Goal: Task Accomplishment & Management: Manage account settings

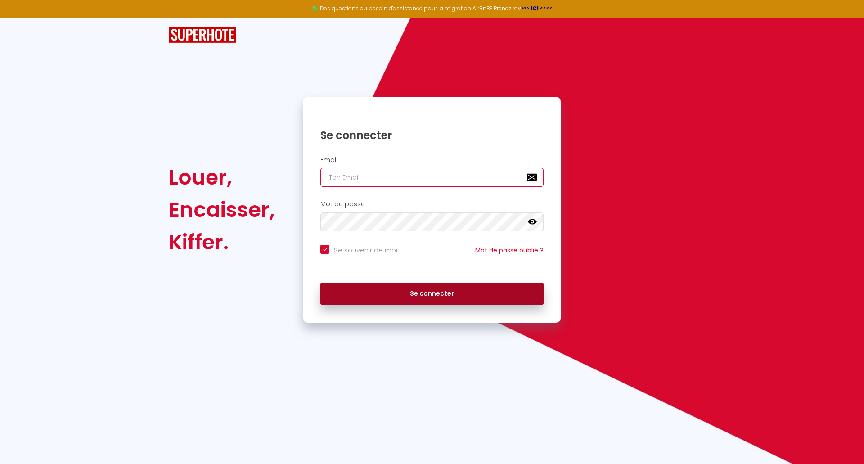
type input "[EMAIL_ADDRESS][DOMAIN_NAME]"
click at [437, 204] on button "Se connecter" at bounding box center [431, 294] width 223 height 23
checkbox input "true"
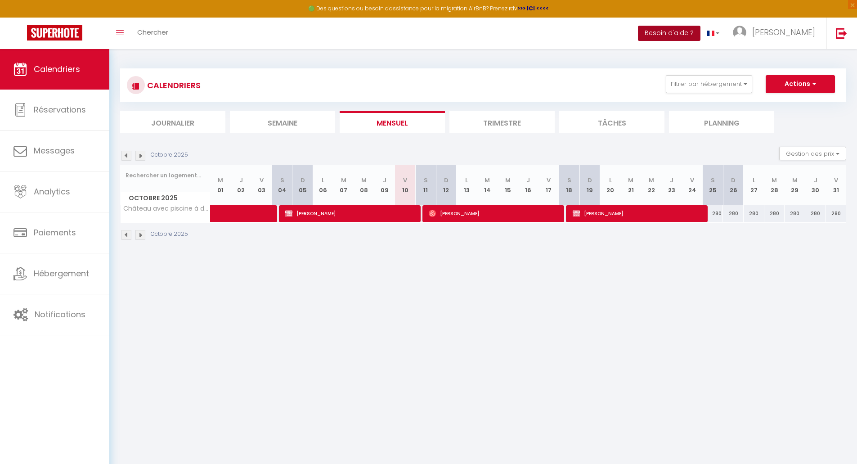
click at [701, 33] on button "Besoin d'aide ?" at bounding box center [669, 33] width 63 height 15
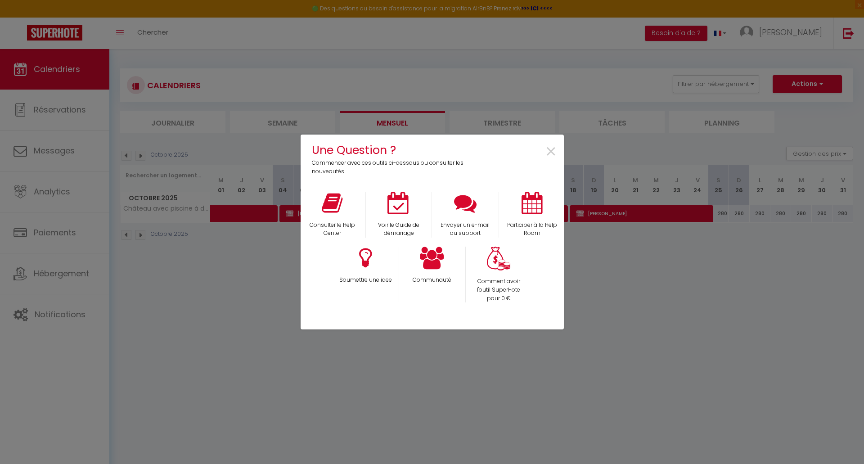
click at [205, 204] on div "Une Question ? Commencer avec ces outils ci-dessous ou consulter les nouveautés…" at bounding box center [432, 232] width 864 height 464
click at [553, 151] on span "×" at bounding box center [551, 152] width 12 height 28
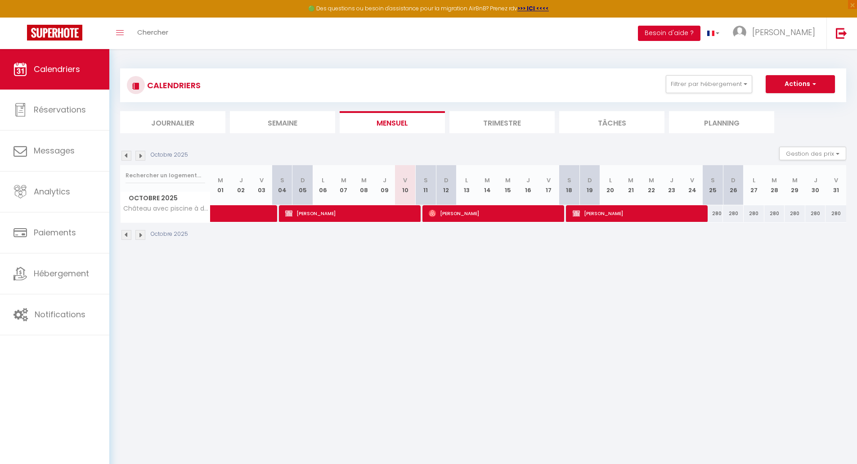
click at [701, 32] on button "Besoin d'aide ?" at bounding box center [669, 33] width 63 height 15
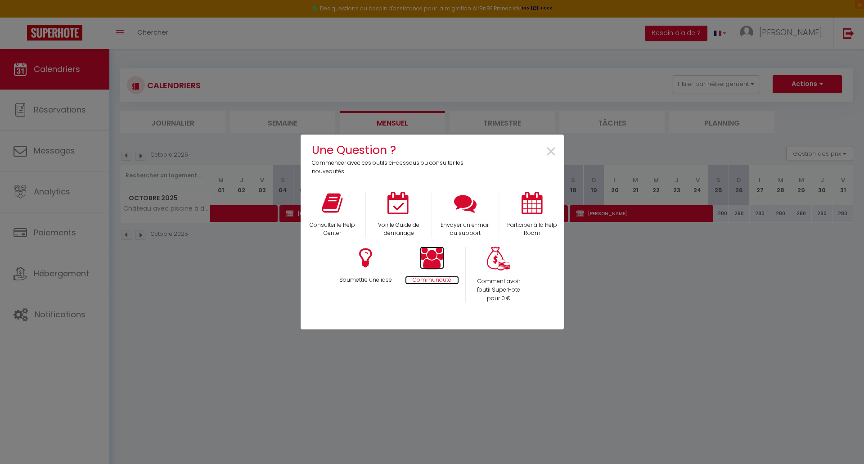
click at [427, 204] on icon at bounding box center [432, 258] width 24 height 23
click at [192, 204] on div "Une Question ? Commencer avec ces outils ci-dessous ou consulter les nouveautés…" at bounding box center [432, 232] width 864 height 464
click at [64, 29] on div "Une Question ? Commencer avec ces outils ci-dessous ou consulter les nouveautés…" at bounding box center [432, 232] width 864 height 464
click at [463, 203] on icon at bounding box center [465, 203] width 23 height 23
click at [278, 204] on div "Une Question ? Commencer avec ces outils ci-dessous ou consulter les nouveautés…" at bounding box center [432, 232] width 864 height 464
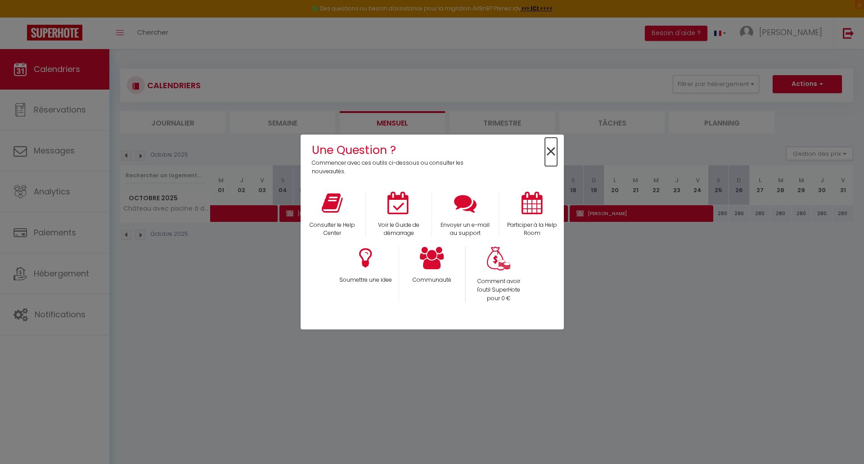
click at [550, 155] on span "×" at bounding box center [551, 152] width 12 height 28
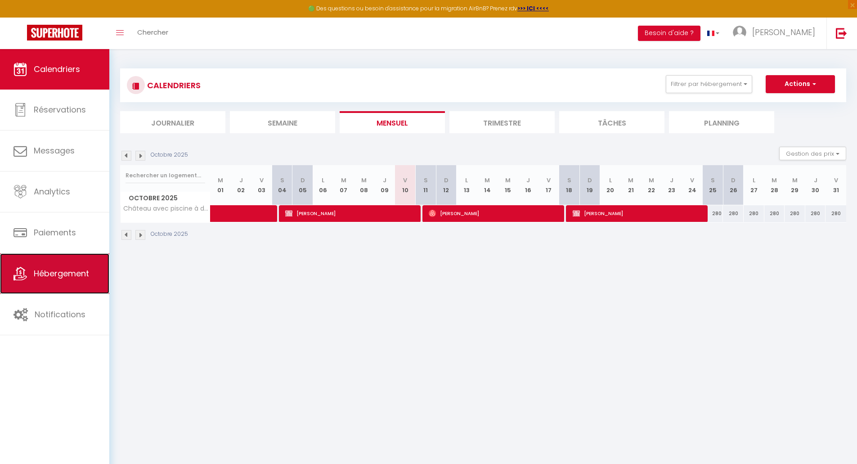
click at [60, 204] on span "Hébergement" at bounding box center [61, 273] width 55 height 11
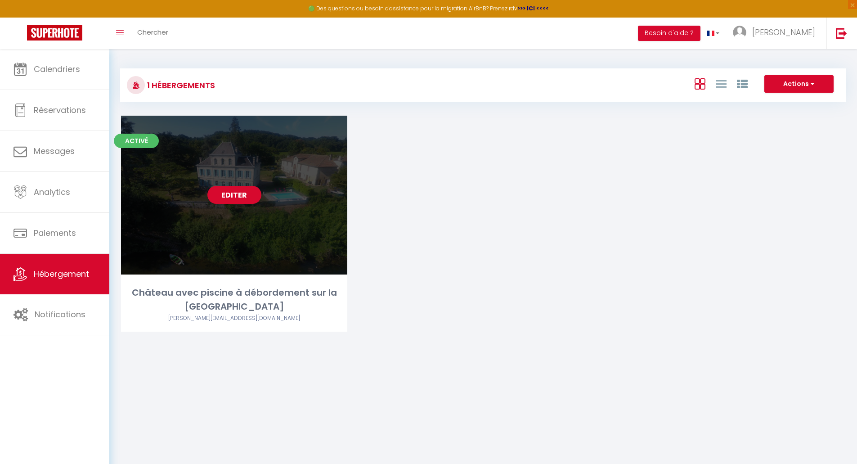
click at [253, 204] on div "Editer" at bounding box center [234, 195] width 226 height 159
select select "3"
select select "2"
select select "1"
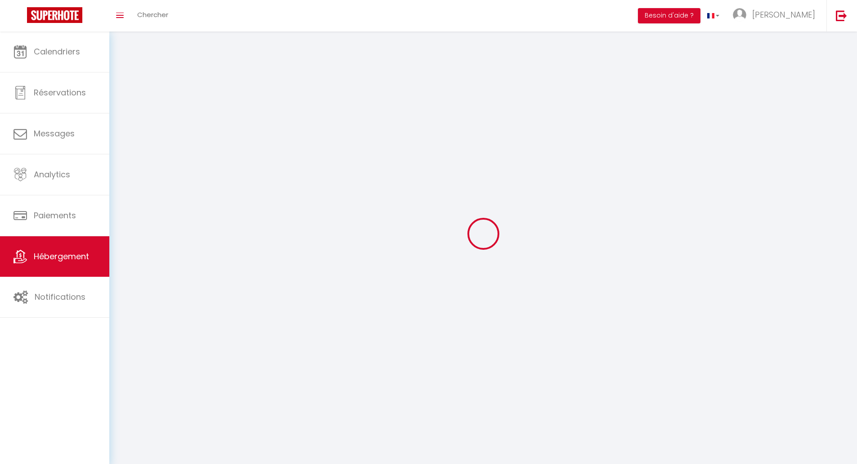
select select
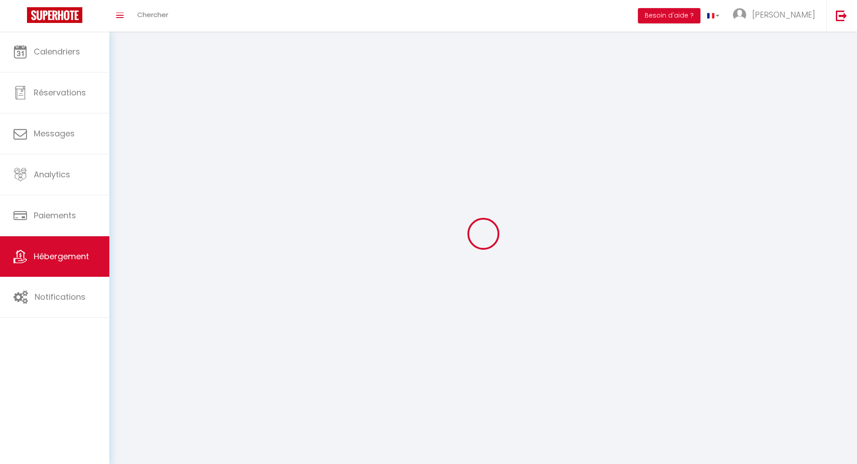
select select
checkbox input "false"
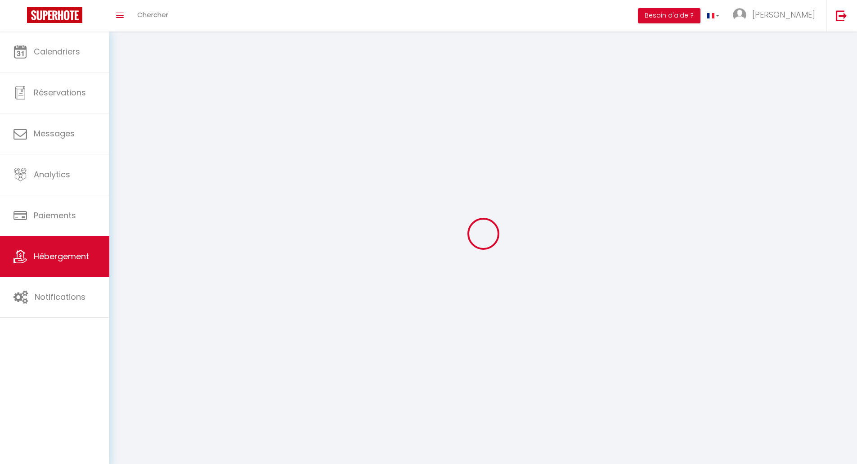
select select
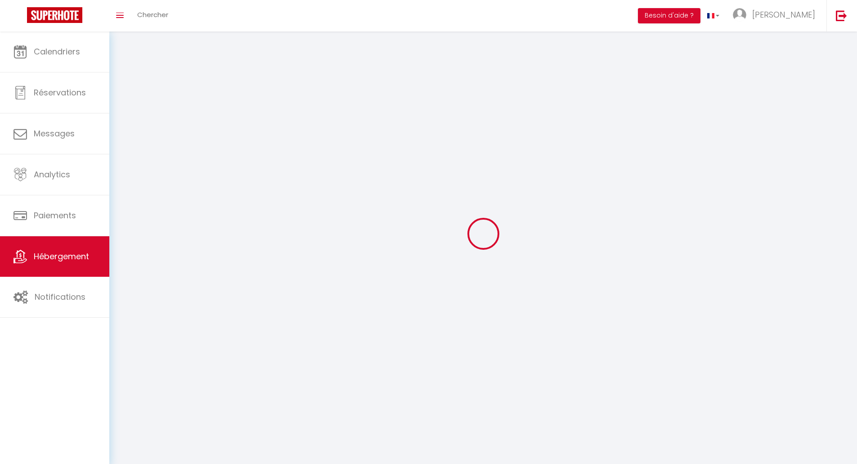
select select
checkbox input "false"
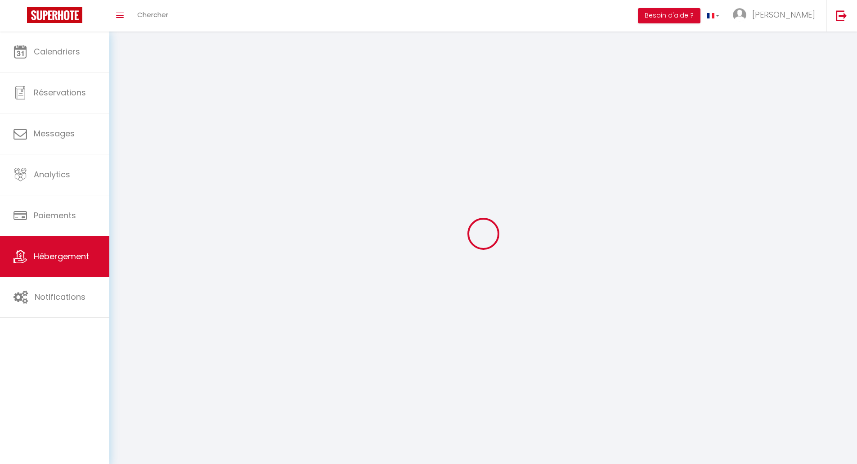
checkbox input "false"
select select
select select "1"
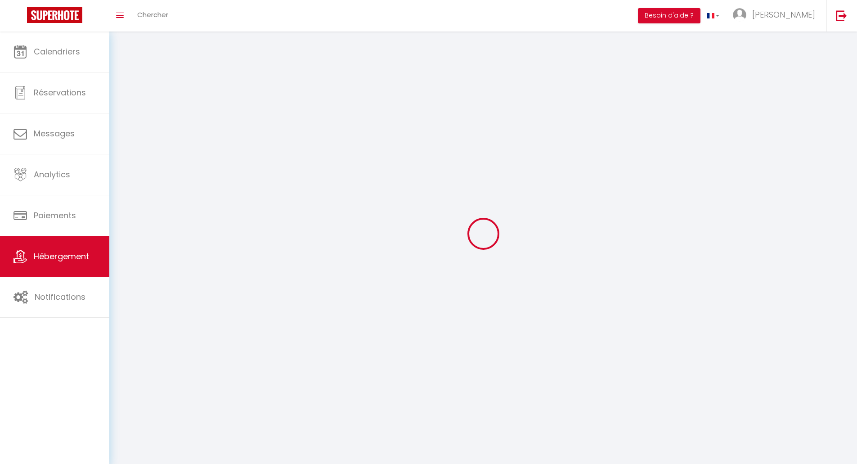
select select "28"
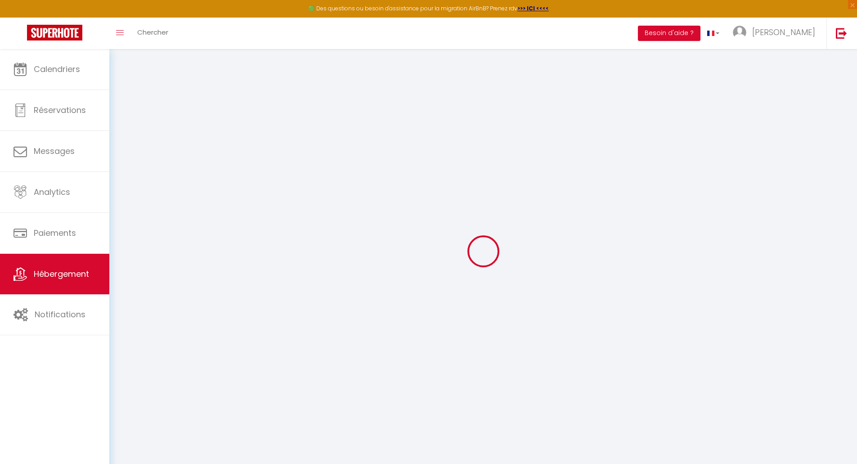
select select
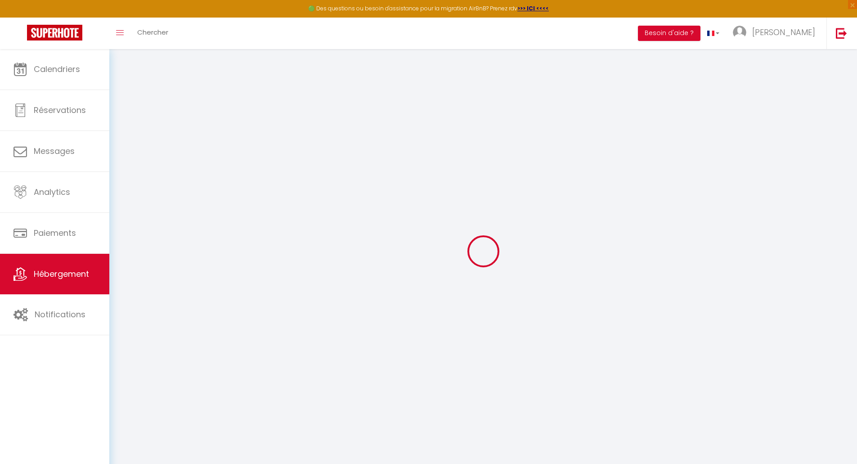
select select
checkbox input "false"
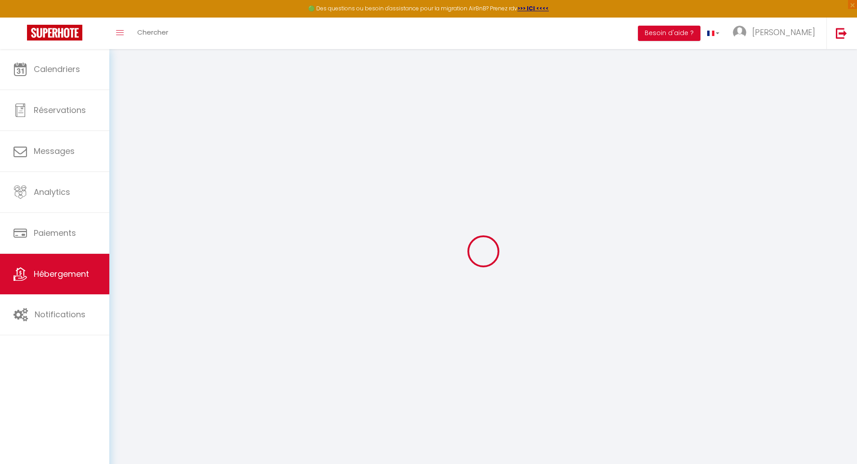
select select
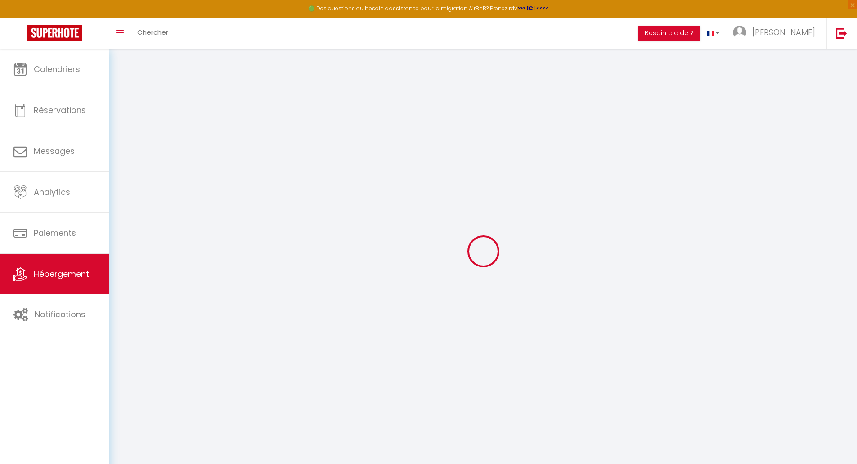
select select
checkbox input "false"
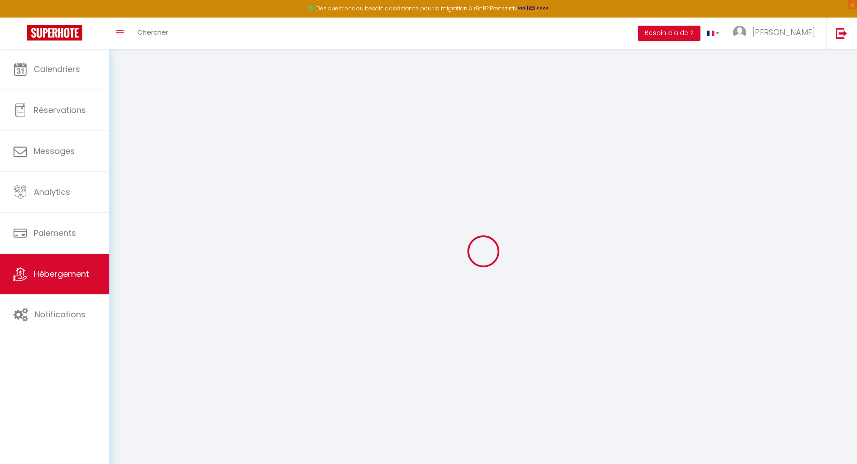
checkbox input "false"
select select
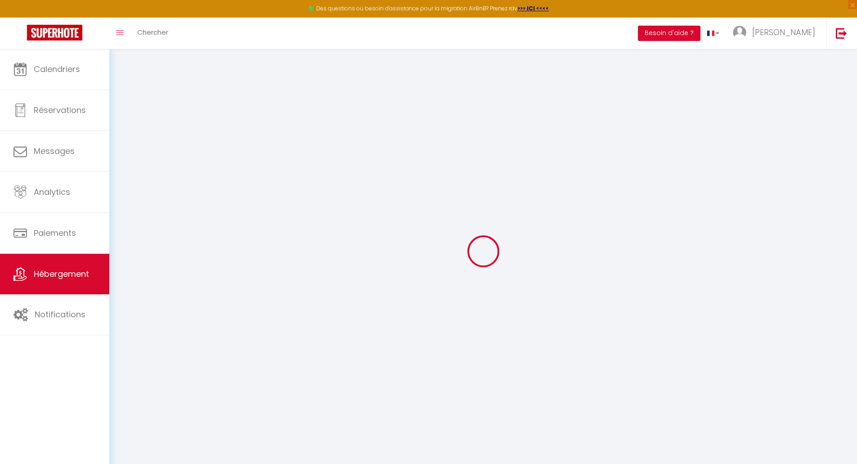
select select
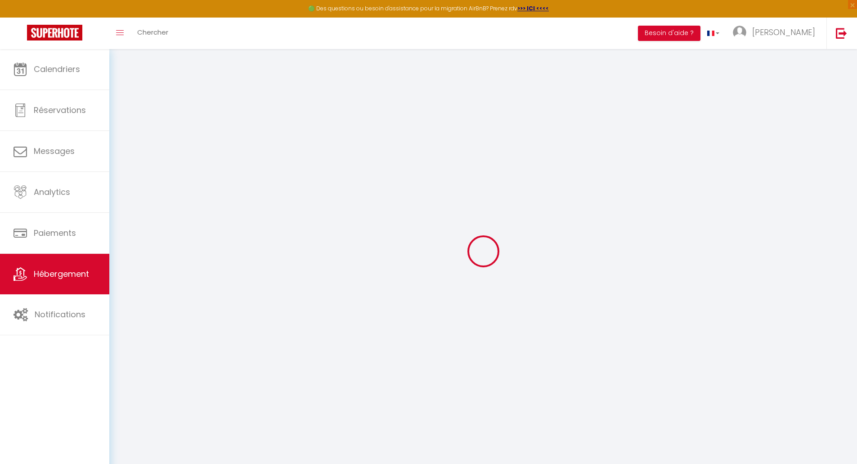
checkbox input "false"
select select
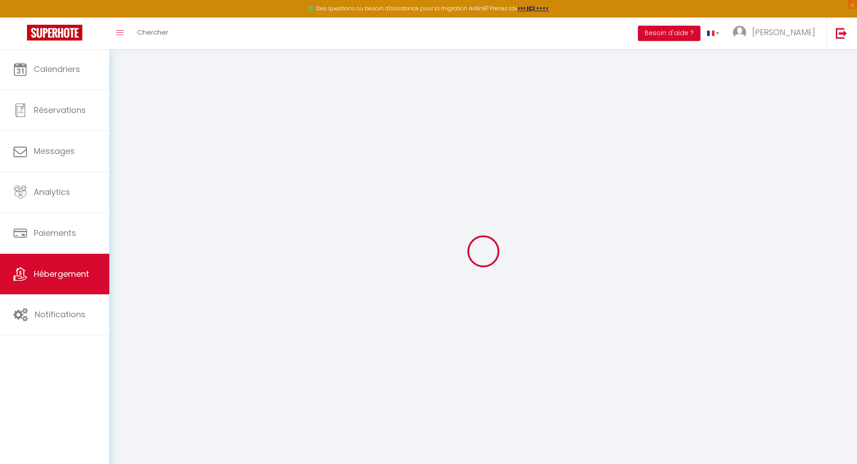
select select
type input "Château avec piscine à débordement sur la [GEOGRAPHIC_DATA]"
type input "[PERSON_NAME]"
type input "Sage"
type input "Ch En Praz-Nicady 2"
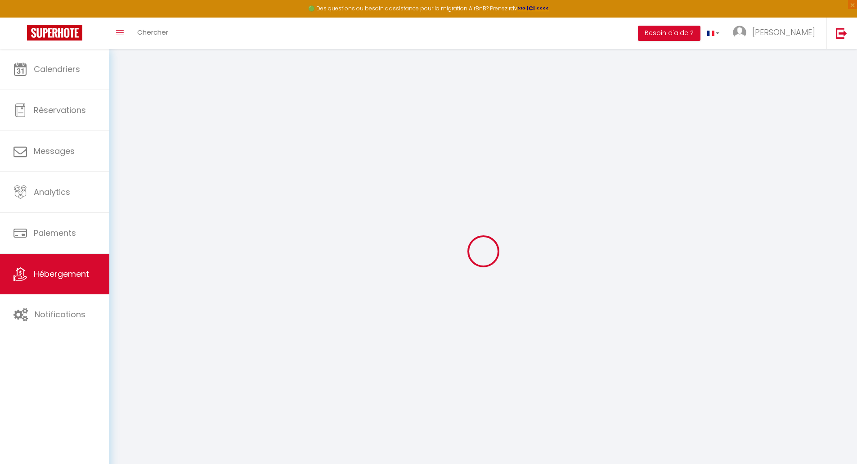
type input "1077"
type input "Servion"
select select "unique_homes"
select select "12"
select select "5"
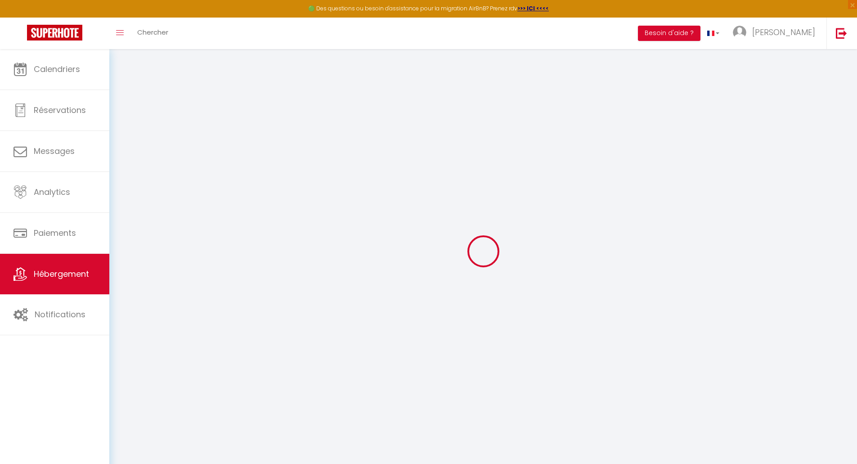
select select "4"
type input "420"
type input "900"
select select
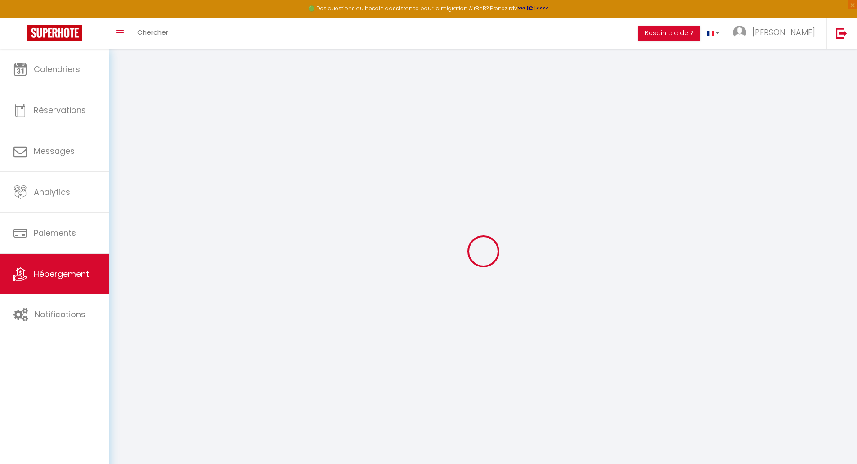
select select
type input "[STREET_ADDRESS]"
type input "33350"
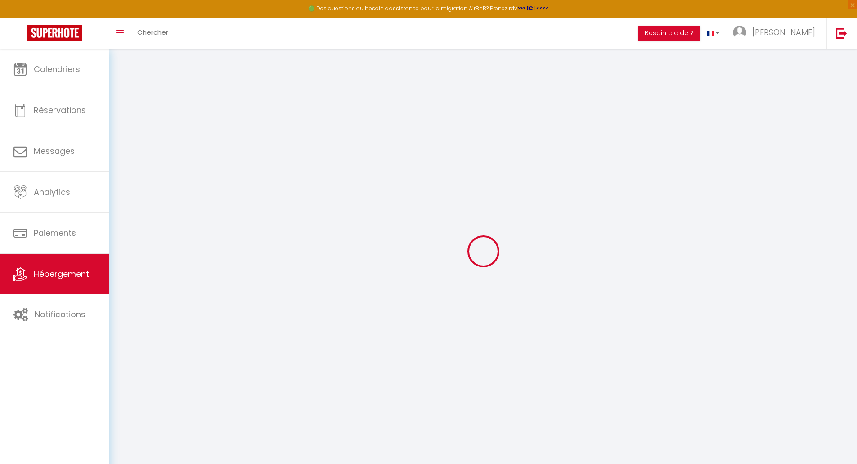
type input "Flaujagues"
type input "[EMAIL_ADDRESS][DOMAIN_NAME]"
select select
checkbox input "false"
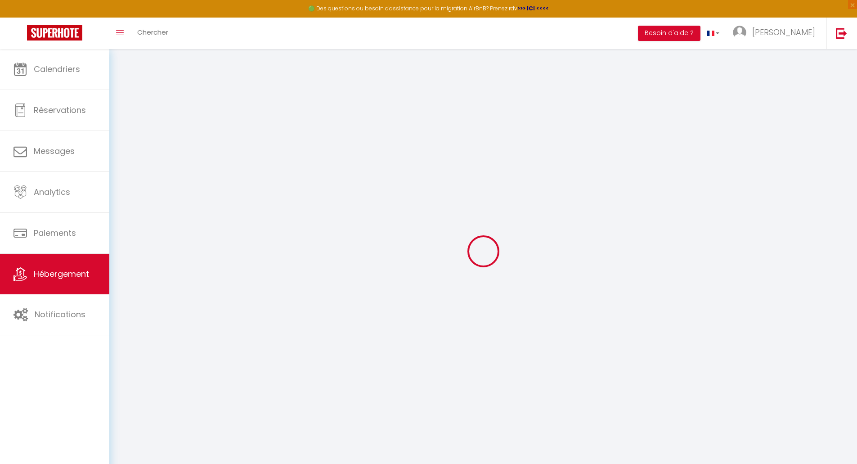
checkbox input "false"
type input "0"
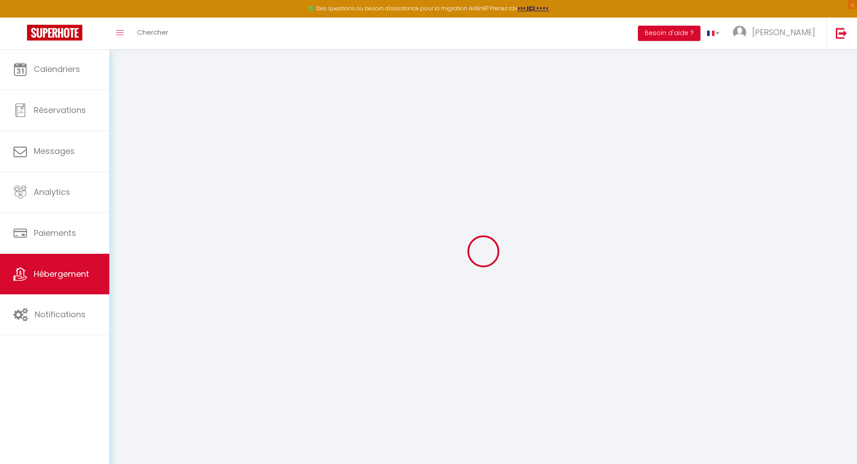
type input "0"
select select
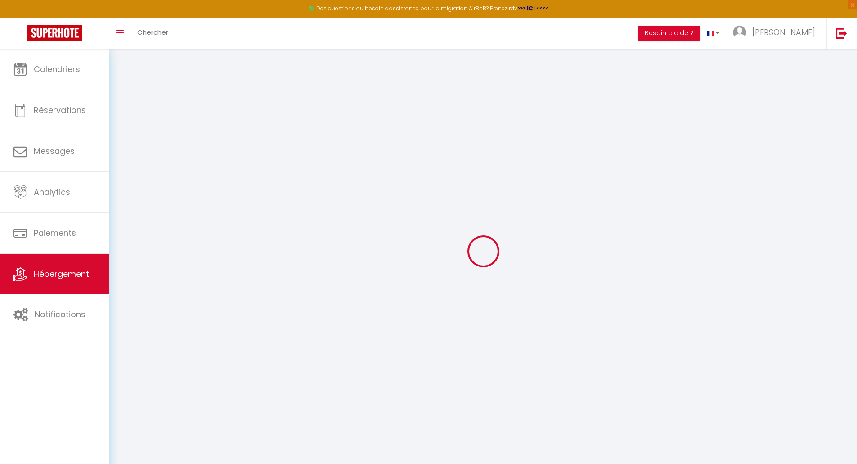
select select
checkbox input "false"
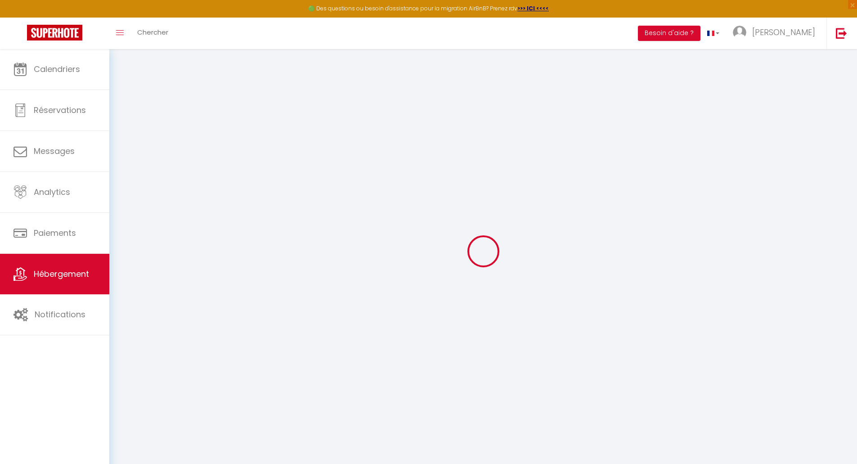
checkbox input "false"
select select
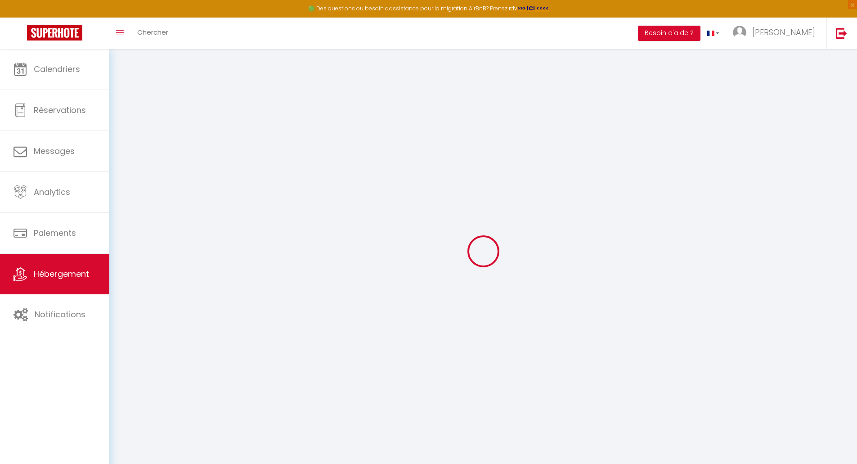
select select
checkbox input "false"
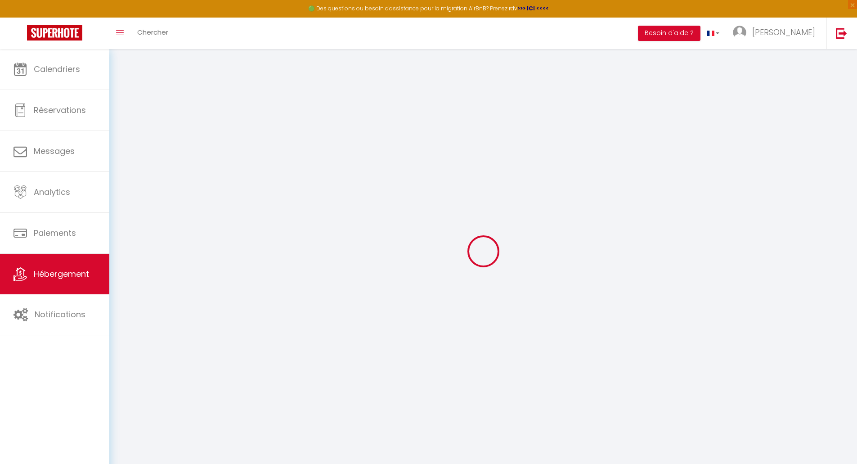
checkbox input "false"
select select
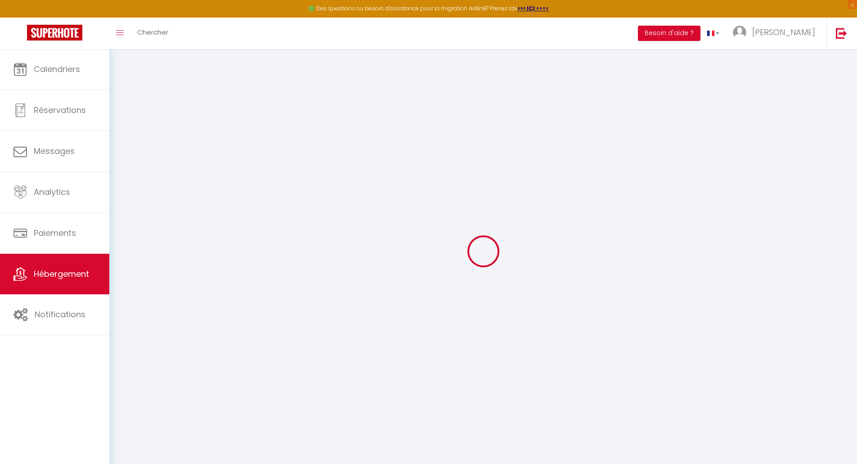
select select
checkbox input "false"
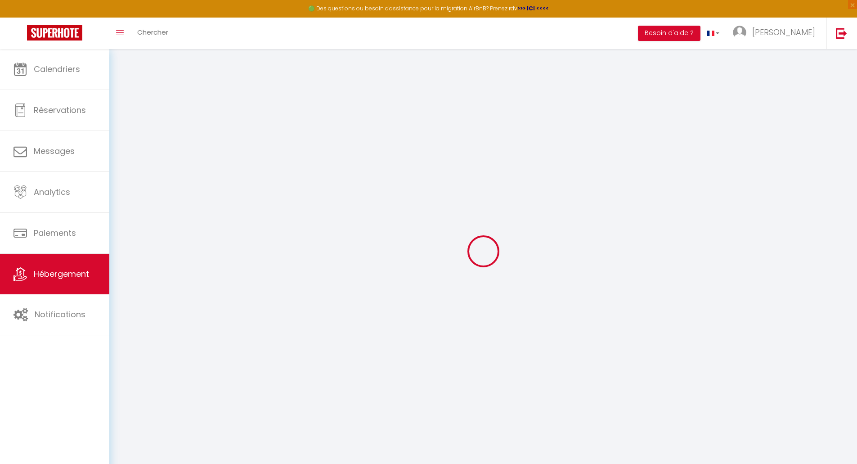
checkbox input "false"
select select
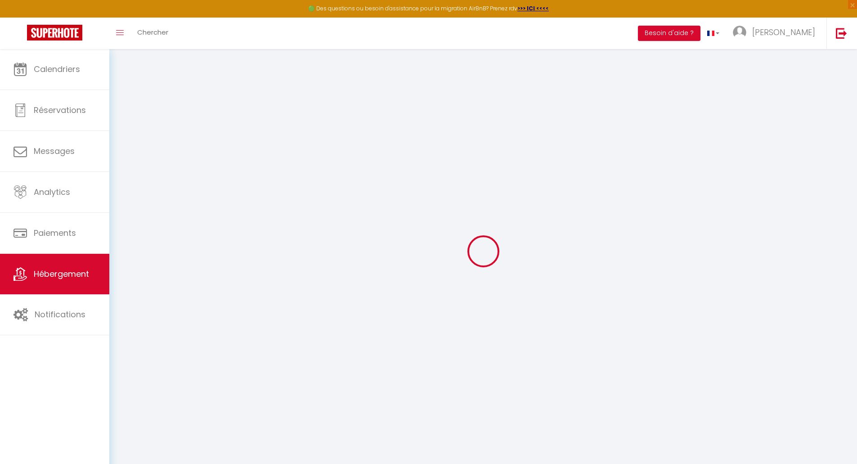
select select
checkbox input "false"
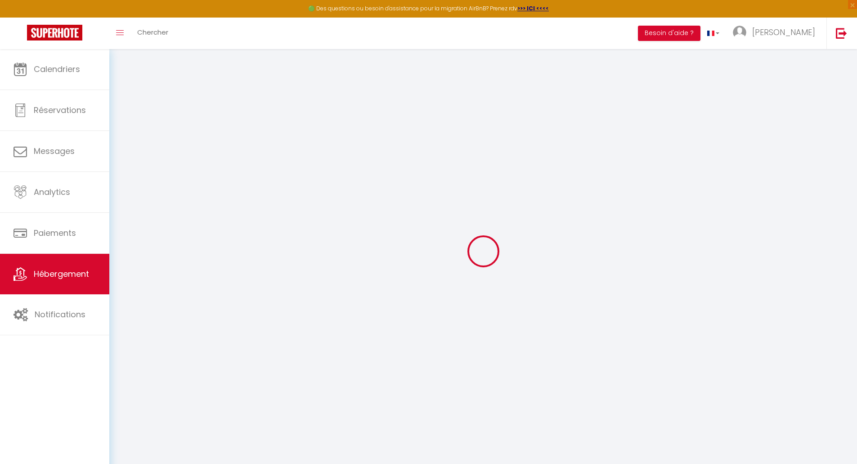
checkbox input "false"
select select
checkbox input "false"
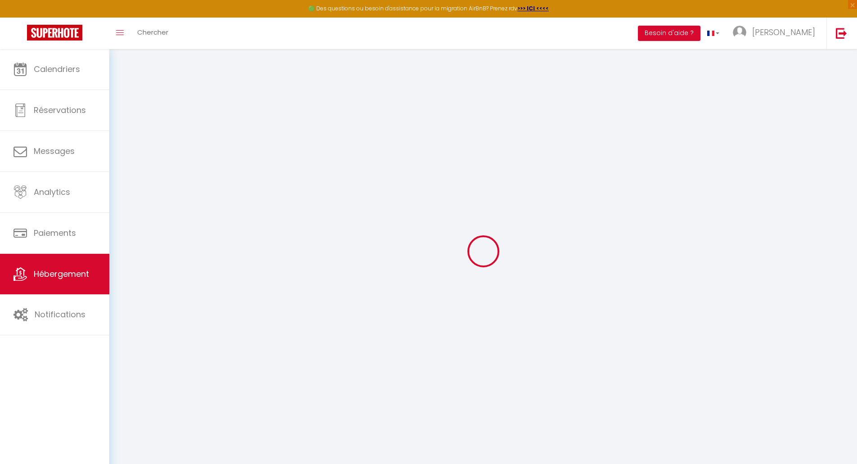
checkbox input "false"
select select "castle"
select select "16:00"
select select "20:00"
select select "10:00"
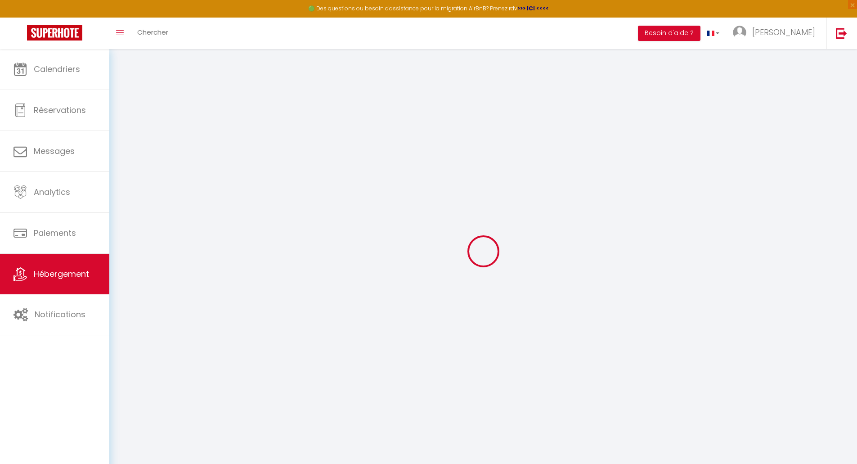
select select "30"
select select
checkbox input "false"
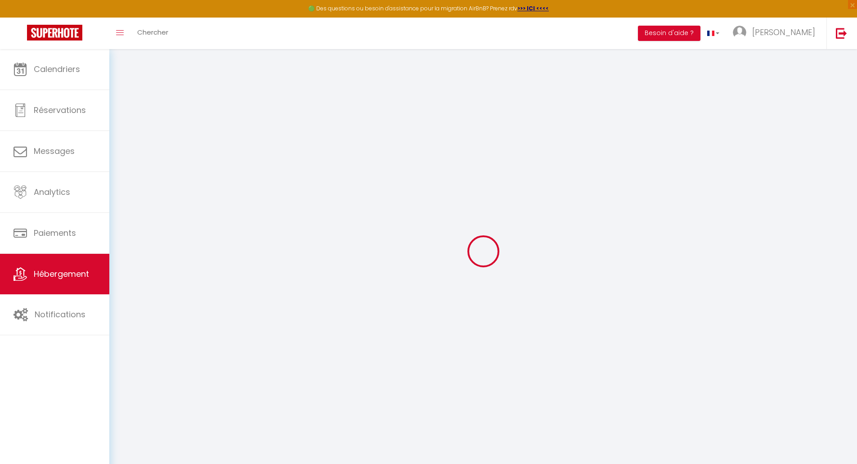
checkbox input "false"
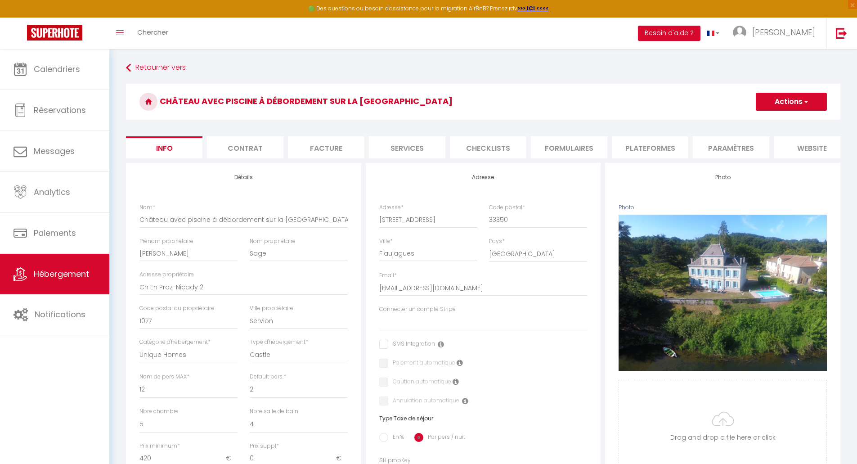
click at [241, 148] on li "Contrat" at bounding box center [245, 147] width 77 height 22
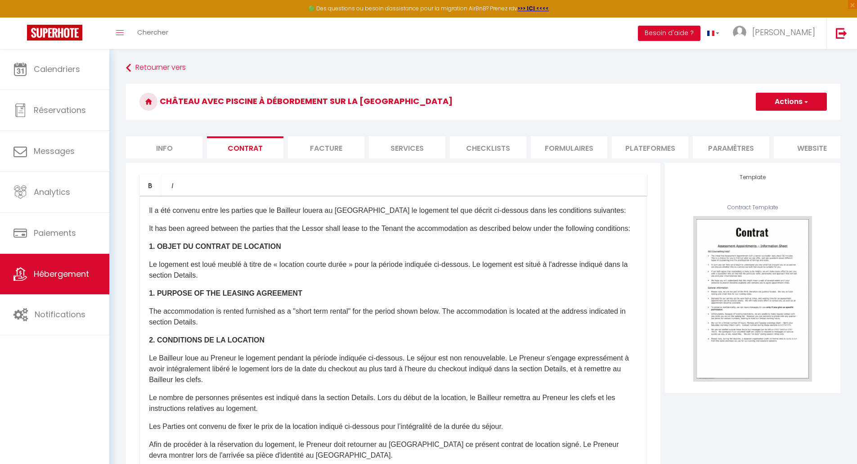
click at [343, 154] on li "Facture" at bounding box center [326, 147] width 77 height 22
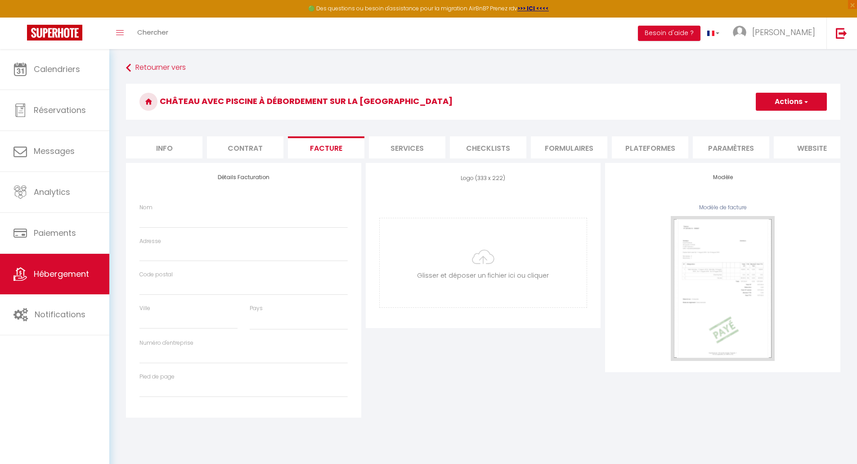
select select
click at [413, 153] on li "Services" at bounding box center [407, 147] width 77 height 22
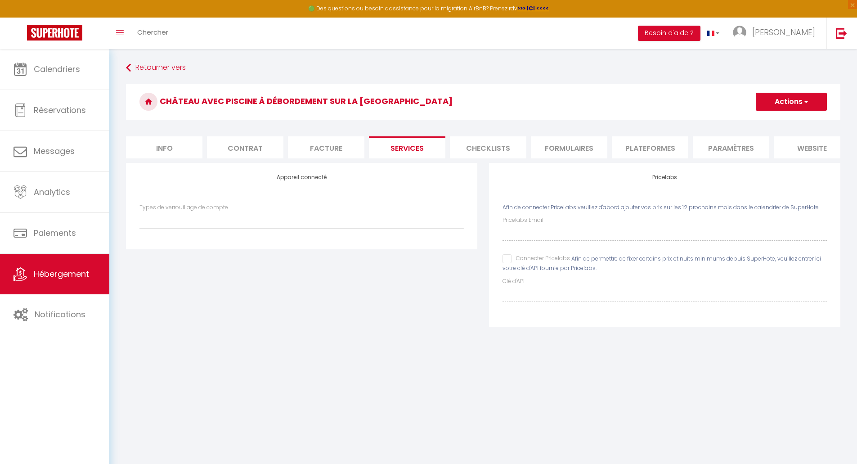
select select
click at [485, 151] on li "Checklists" at bounding box center [488, 147] width 77 height 22
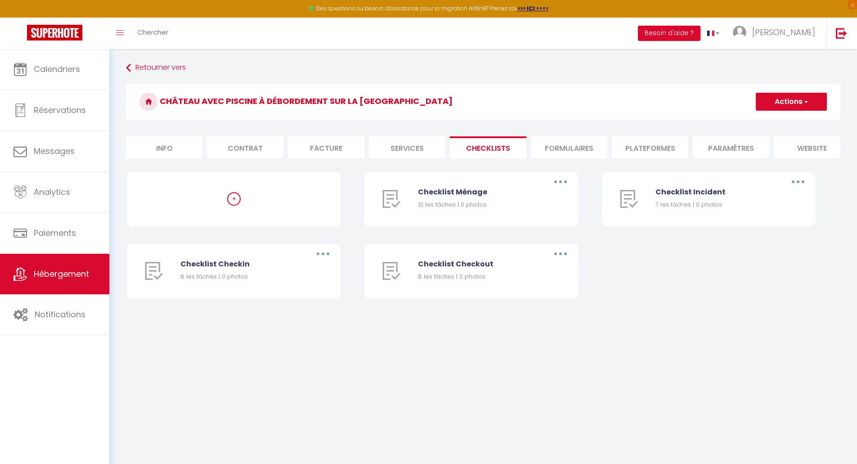
click at [559, 148] on li "Formulaires" at bounding box center [569, 147] width 77 height 22
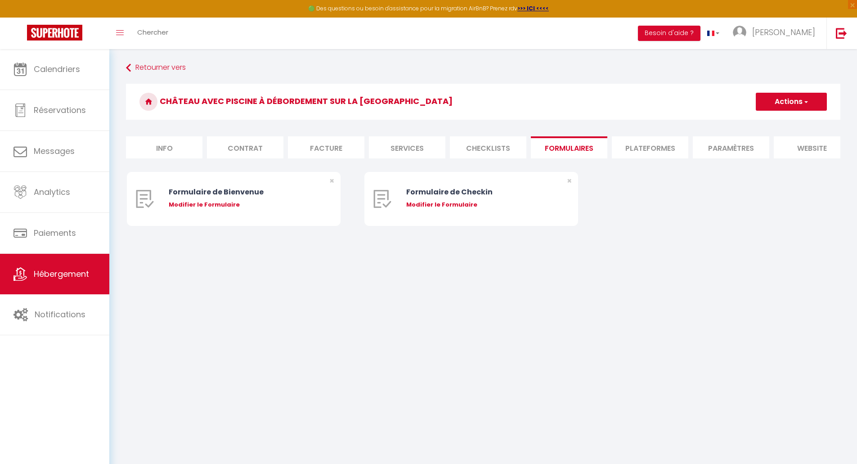
click at [650, 151] on li "Plateformes" at bounding box center [650, 147] width 77 height 22
select select
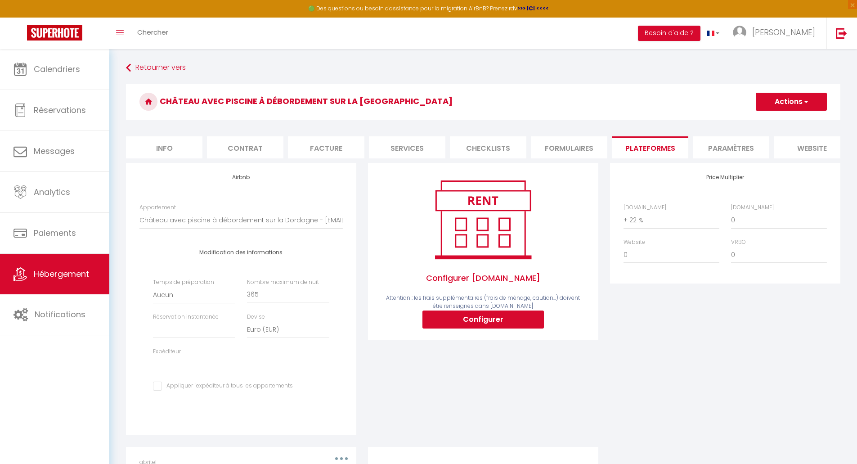
click at [746, 149] on li "Paramètres" at bounding box center [731, 147] width 77 height 22
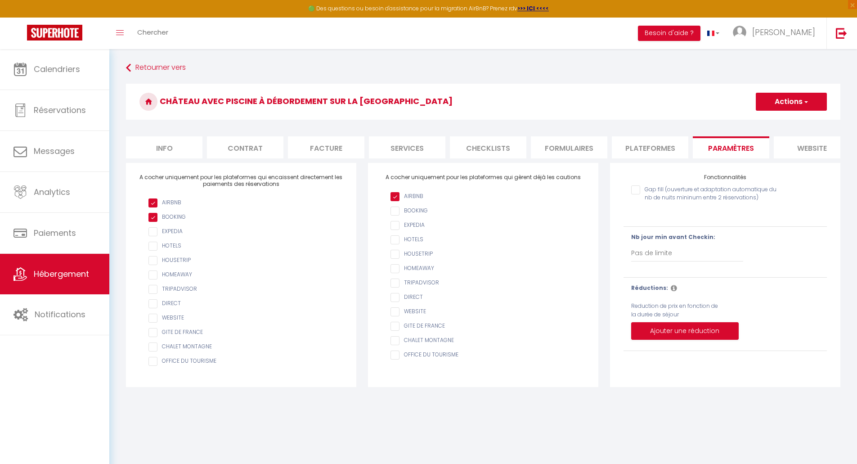
click at [748, 149] on li "website" at bounding box center [812, 147] width 77 height 22
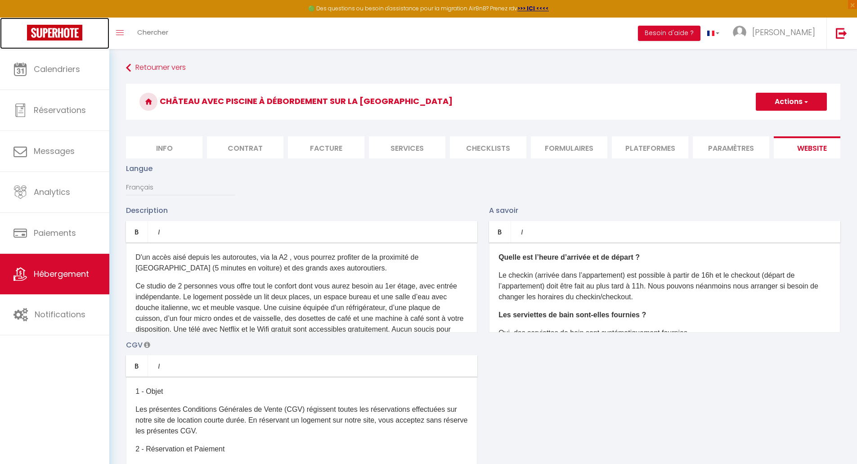
click at [56, 32] on img at bounding box center [54, 33] width 55 height 16
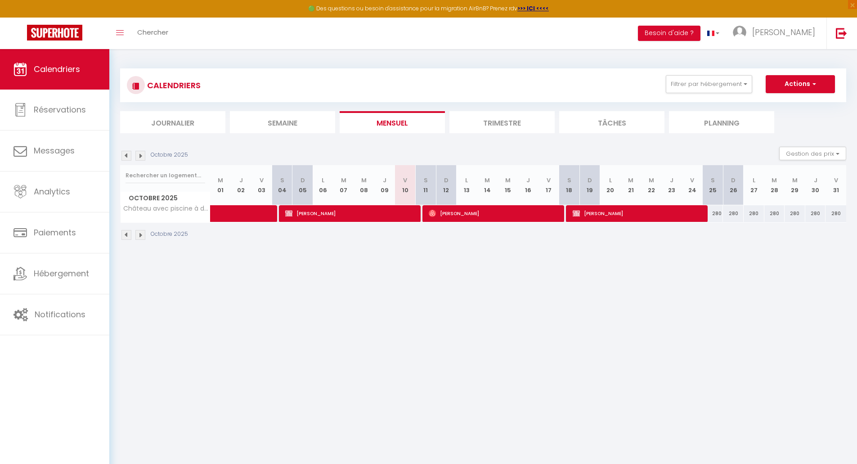
click at [501, 124] on li "Trimestre" at bounding box center [502, 122] width 105 height 22
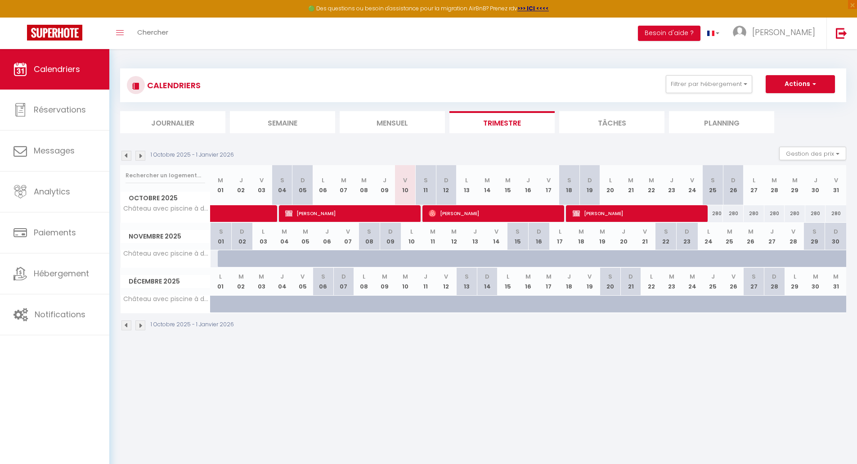
click at [143, 204] on img at bounding box center [140, 325] width 10 height 10
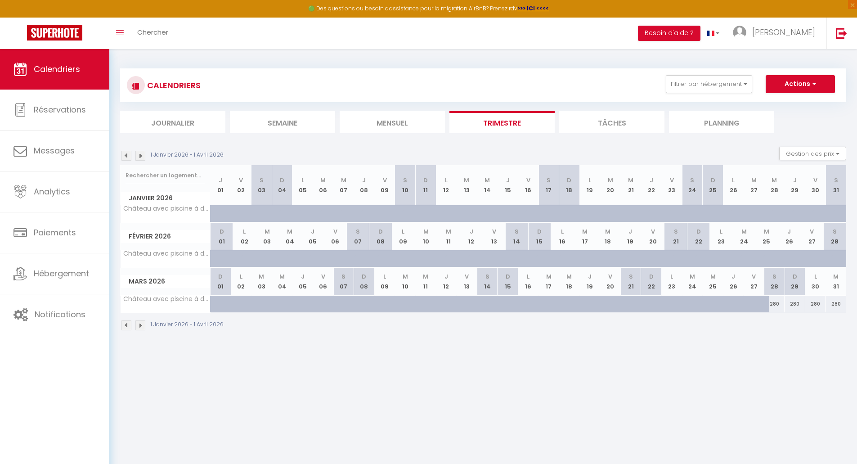
click at [140, 204] on img at bounding box center [140, 325] width 10 height 10
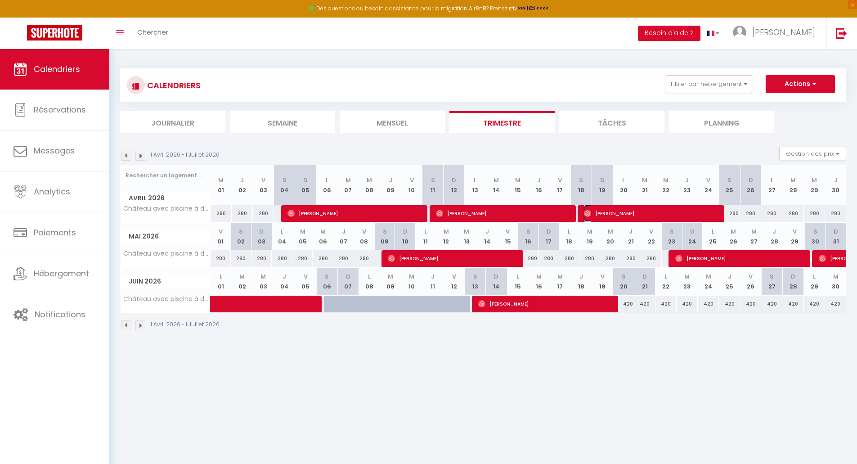
click at [631, 204] on span "[PERSON_NAME]" at bounding box center [651, 213] width 134 height 17
select select "OK"
select select "0"
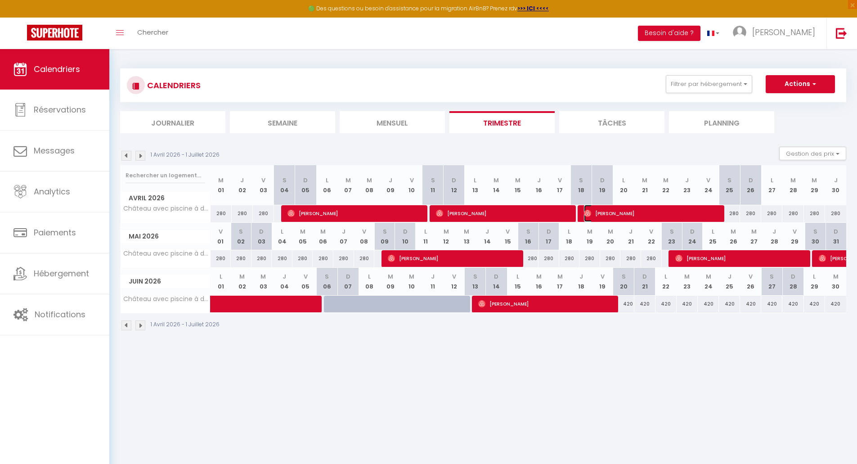
select select "1"
select select
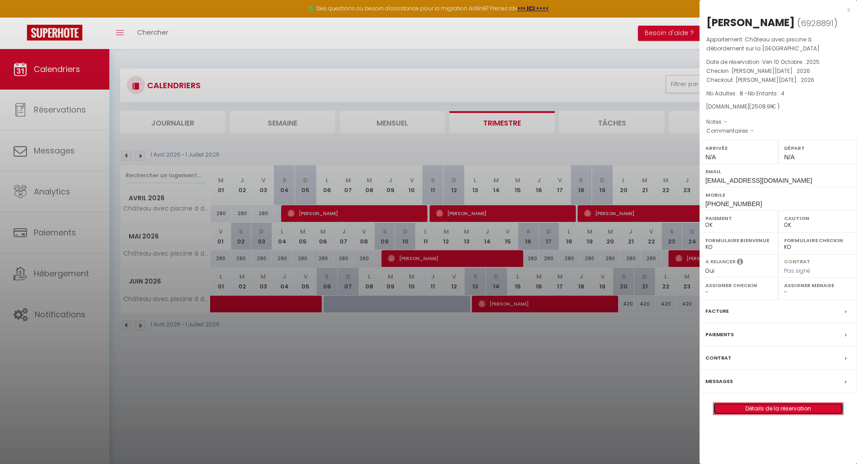
click at [748, 204] on link "Détails de la réservation" at bounding box center [779, 409] width 130 height 12
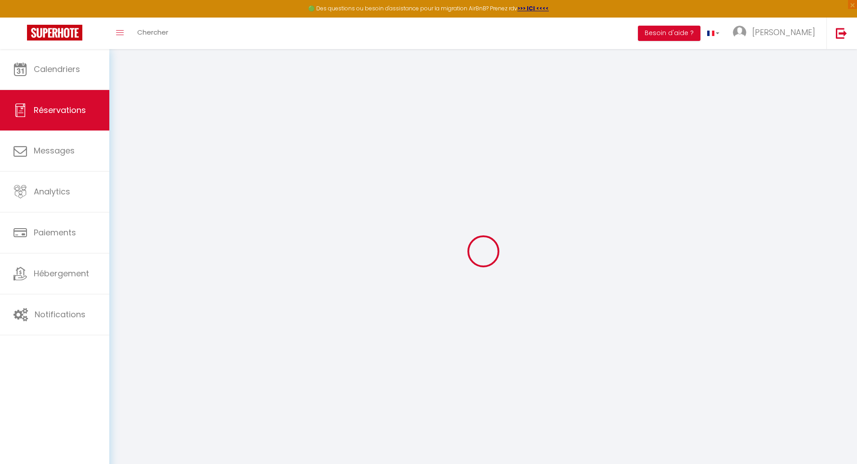
select select
checkbox input "false"
select select
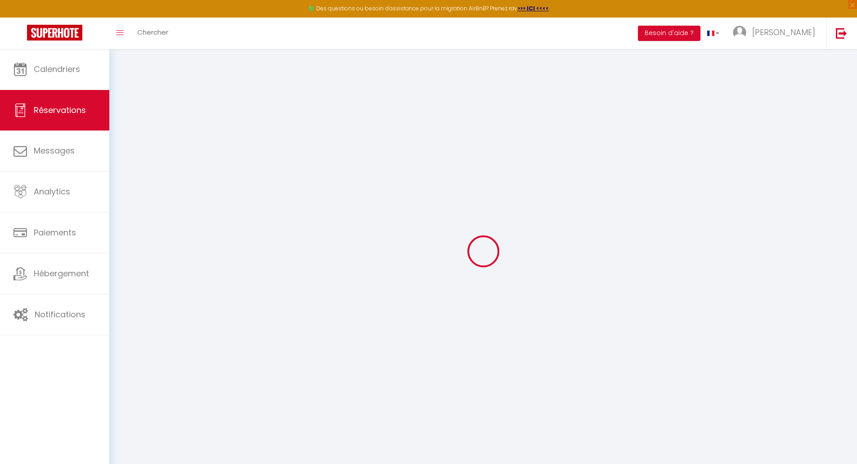
select select
checkbox input "false"
select select
type input "114.91"
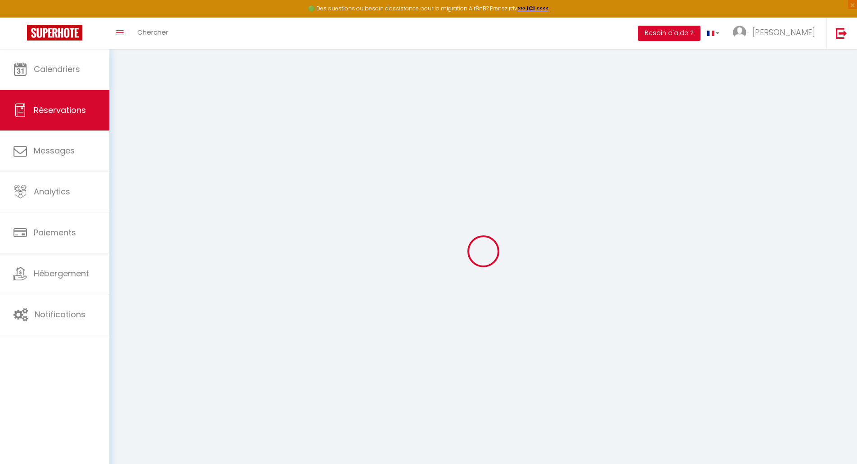
select select
checkbox input "false"
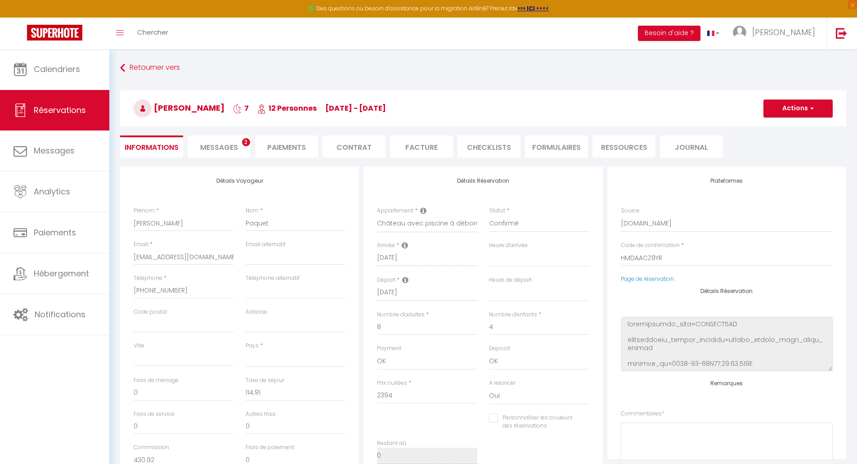
select select
checkbox input "false"
select select
click at [226, 148] on span "Messages" at bounding box center [219, 147] width 38 height 10
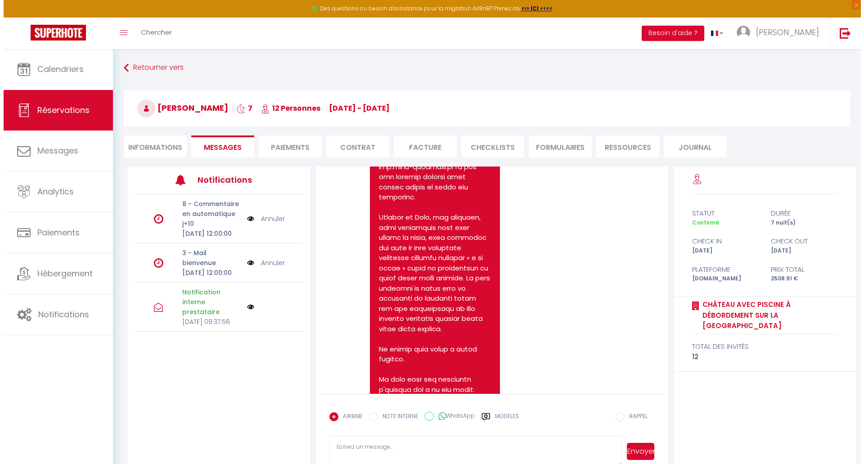
scroll to position [585, 0]
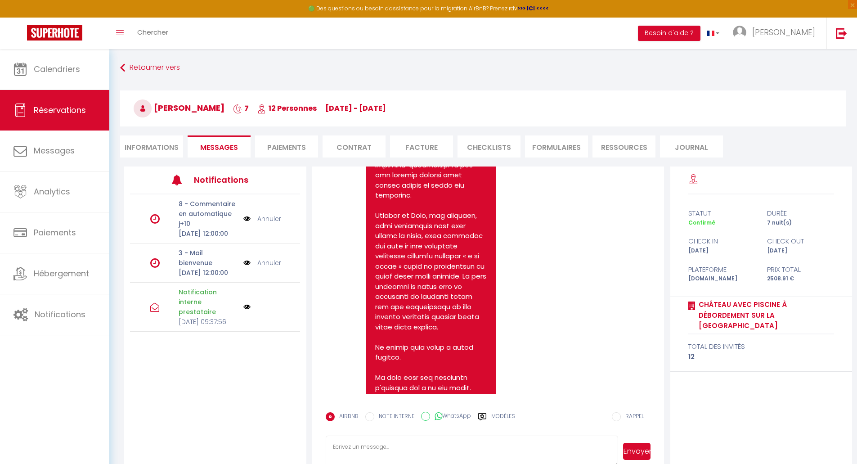
click at [200, 204] on p "[DATE] 12:00:00" at bounding box center [208, 273] width 59 height 10
click at [249, 204] on img at bounding box center [246, 263] width 7 height 10
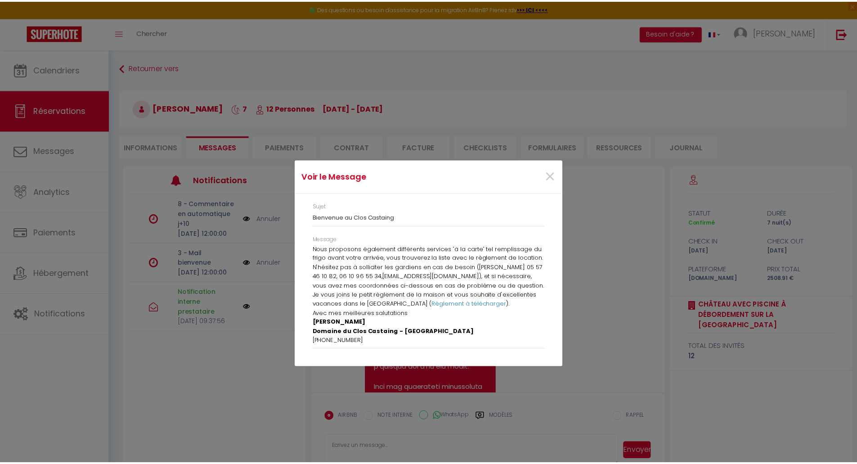
scroll to position [96, 0]
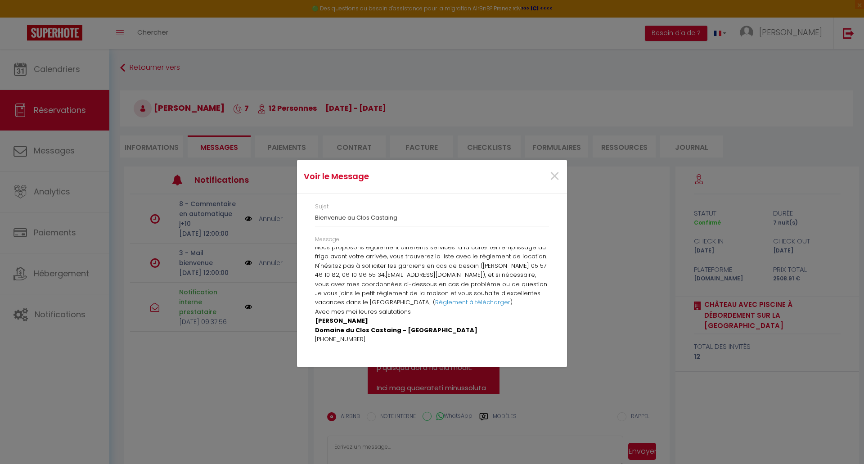
click at [249, 204] on div "Voir le Message × Sujet Bienvenue au Clos Castaing Message Bonjour [PERSON_NAME…" at bounding box center [432, 232] width 864 height 464
click at [557, 173] on span "×" at bounding box center [554, 176] width 11 height 27
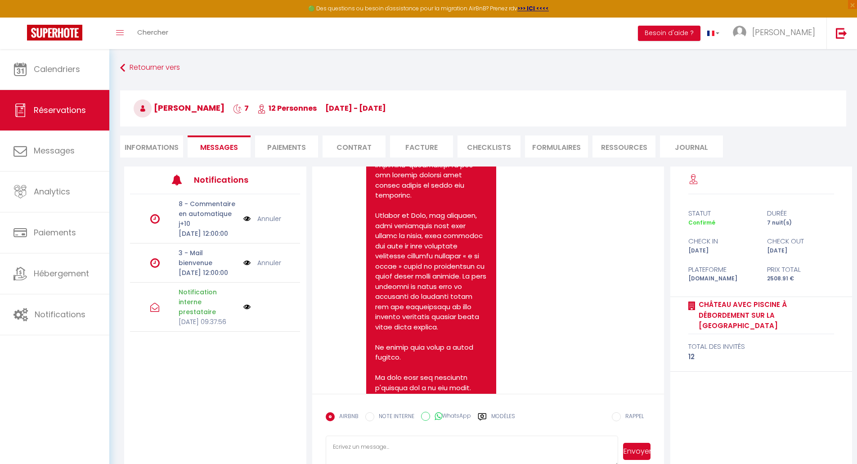
click at [293, 148] on li "Paiements" at bounding box center [286, 146] width 63 height 22
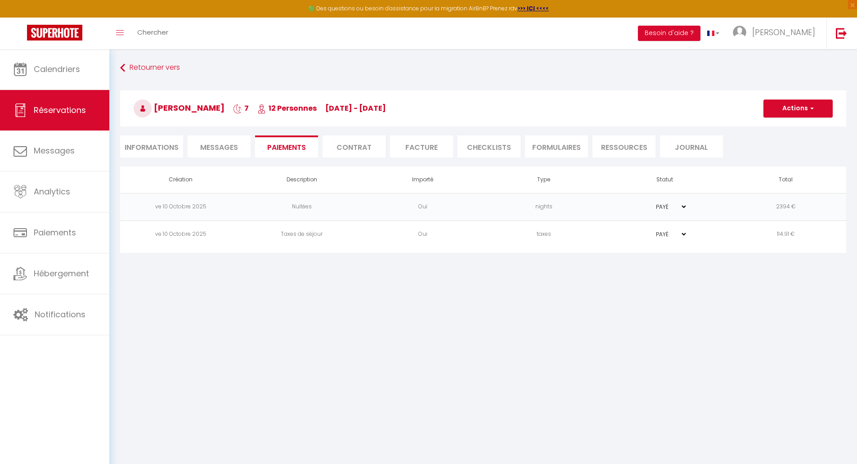
click at [360, 145] on li "Contrat" at bounding box center [354, 146] width 63 height 22
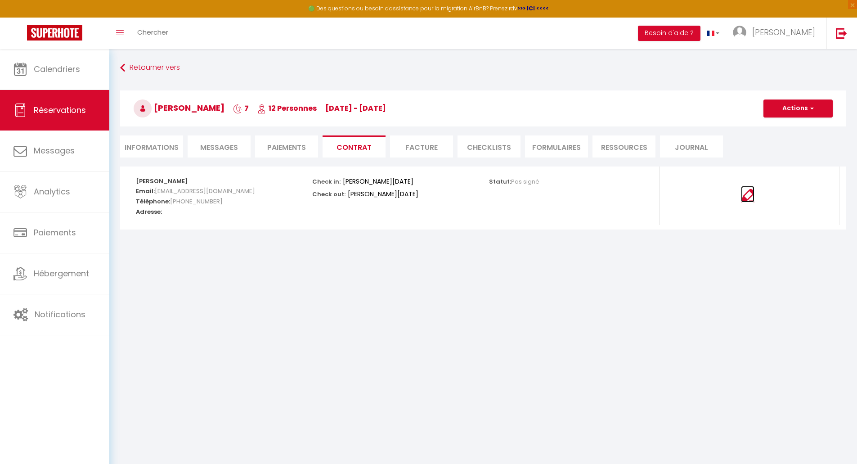
click at [748, 196] on img at bounding box center [748, 196] width 14 height 14
click at [426, 149] on li "Facture" at bounding box center [421, 146] width 63 height 22
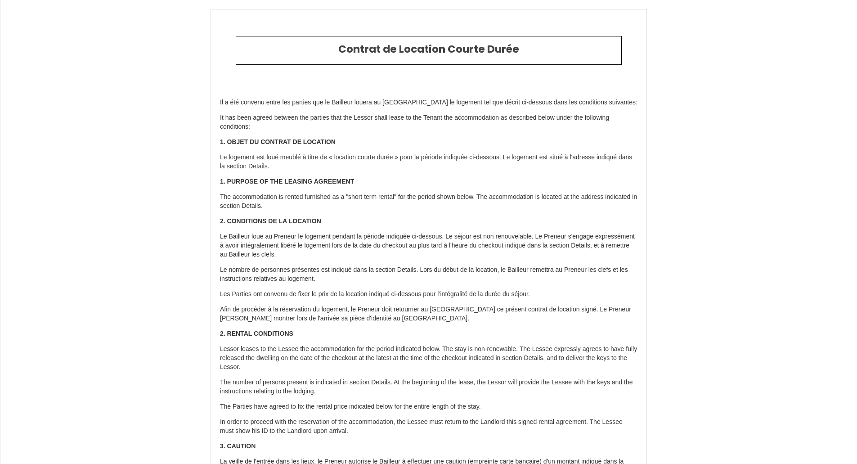
select select
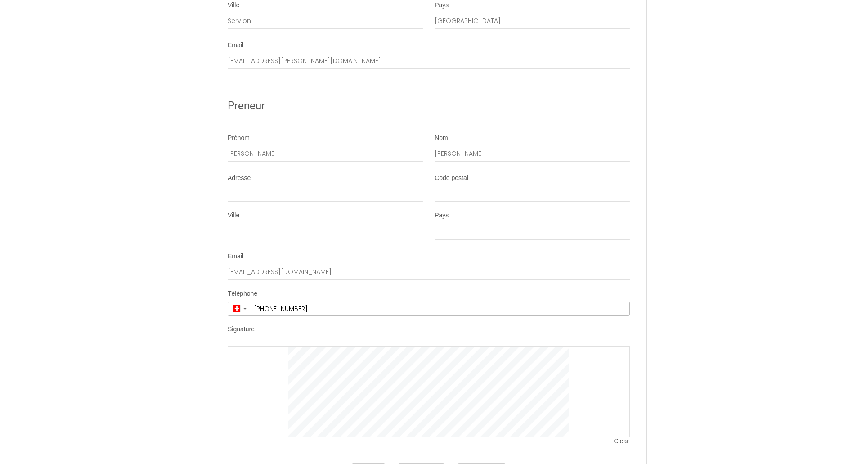
scroll to position [1674, 0]
